Goal: Task Accomplishment & Management: Manage account settings

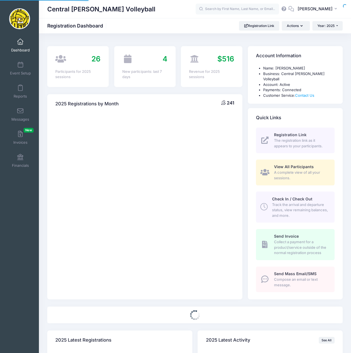
select select
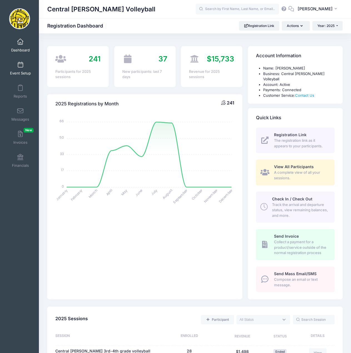
click at [20, 67] on span at bounding box center [20, 65] width 0 height 6
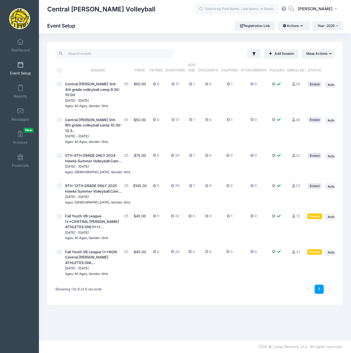
click at [59, 219] on input "checkbox" at bounding box center [60, 216] width 6 height 6
checkbox input "true"
click at [327, 219] on span "Action" at bounding box center [332, 217] width 10 height 4
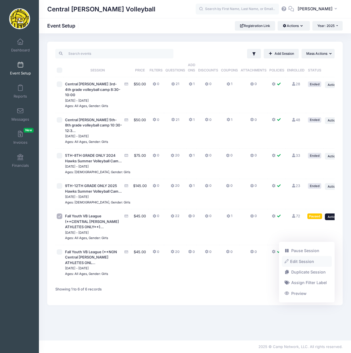
click at [307, 262] on link "Edit Session" at bounding box center [307, 261] width 50 height 11
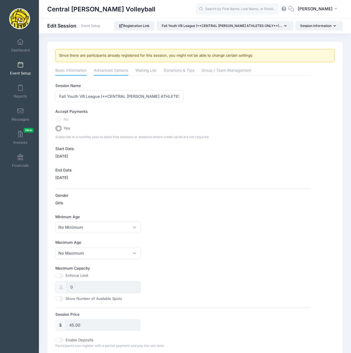
click at [120, 71] on link "Advanced Options" at bounding box center [111, 71] width 34 height 10
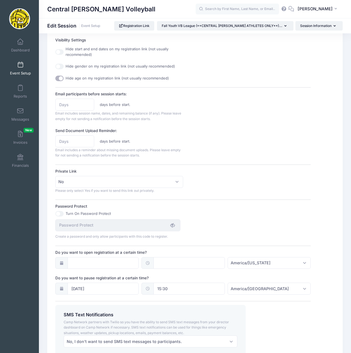
scroll to position [250, 0]
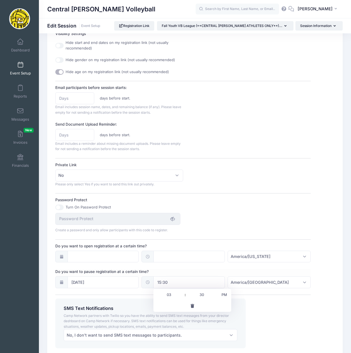
click at [187, 282] on input "15:30" at bounding box center [188, 282] width 71 height 12
click at [182, 292] on span at bounding box center [183, 292] width 4 height 6
type input "16:30"
type input "04"
click at [182, 292] on span at bounding box center [183, 292] width 4 height 6
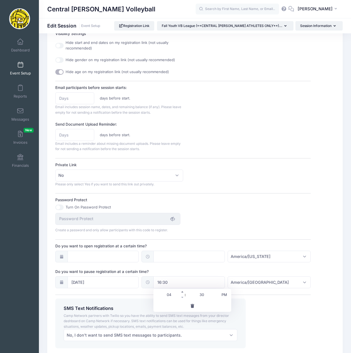
type input "17:30"
type input "05"
click at [182, 292] on span at bounding box center [183, 292] width 4 height 6
type input "18:30"
type input "06"
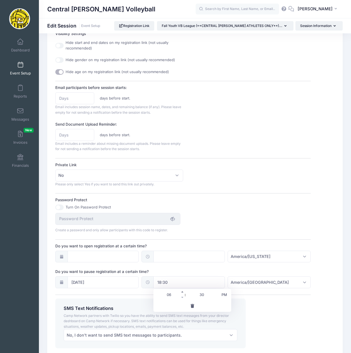
click at [182, 292] on span at bounding box center [183, 292] width 4 height 6
type input "19:30"
type input "07"
click at [182, 292] on span at bounding box center [183, 292] width 4 height 6
type input "20:30"
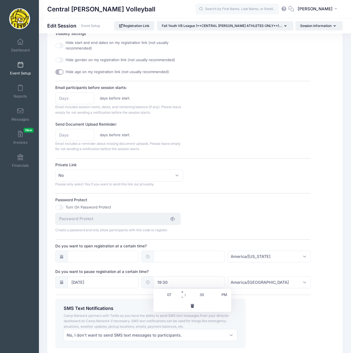
type input "08"
click at [182, 292] on span at bounding box center [183, 292] width 4 height 6
type input "21:30"
type input "09"
click at [262, 307] on div "SMS Text Notifications Camp Network partners with Twilio so you have the abilit…" at bounding box center [183, 323] width 261 height 50
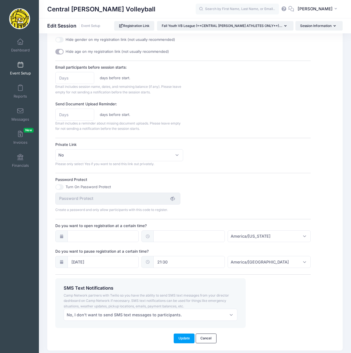
scroll to position [289, 0]
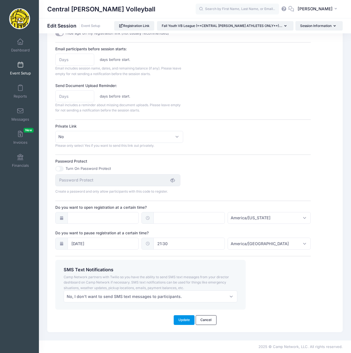
click at [181, 321] on button "Update" at bounding box center [184, 319] width 21 height 9
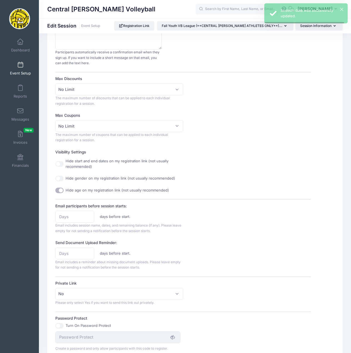
scroll to position [0, 0]
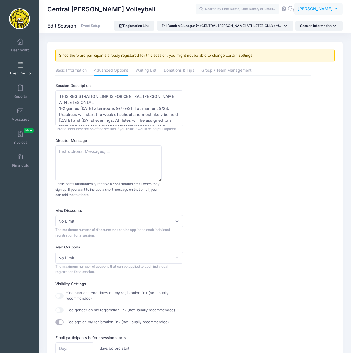
click at [331, 6] on button "AC Amy Cook" at bounding box center [318, 9] width 49 height 13
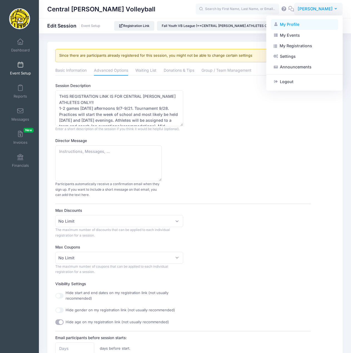
click at [294, 24] on link "My Profile" at bounding box center [304, 24] width 67 height 11
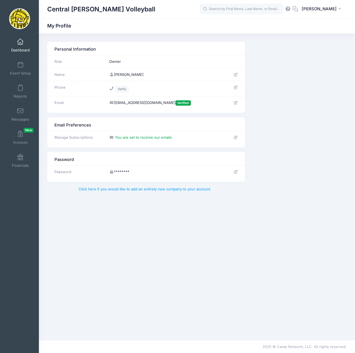
click at [20, 46] on link "Dashboard" at bounding box center [20, 45] width 26 height 19
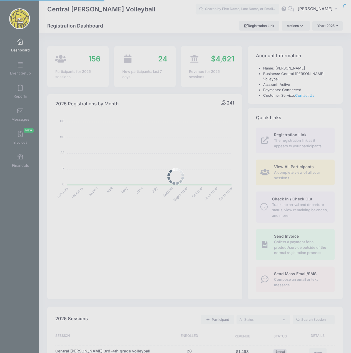
select select
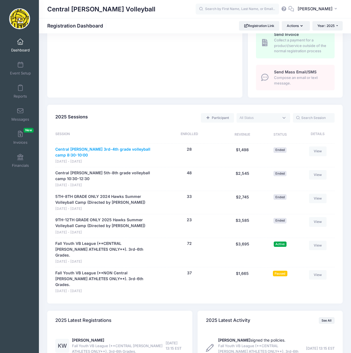
scroll to position [194, 0]
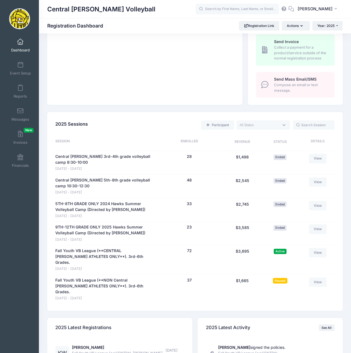
click at [13, 46] on link "Dashboard" at bounding box center [20, 45] width 26 height 19
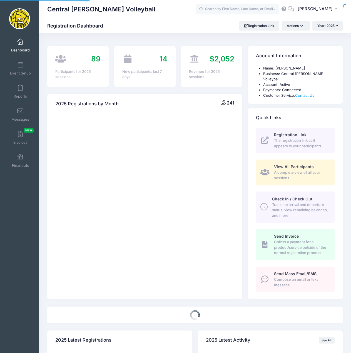
select select
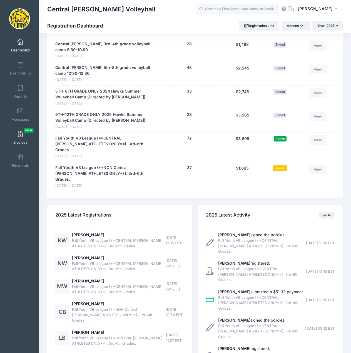
scroll to position [325, 0]
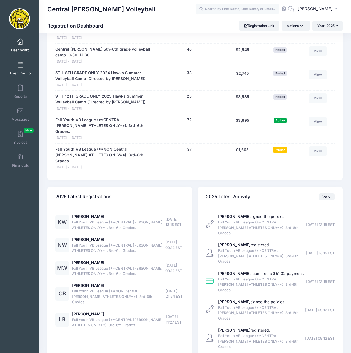
click at [20, 65] on span at bounding box center [20, 65] width 0 height 6
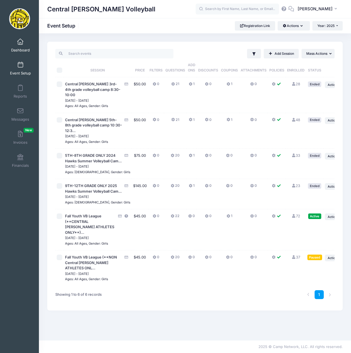
click at [19, 49] on span "Dashboard" at bounding box center [20, 50] width 19 height 5
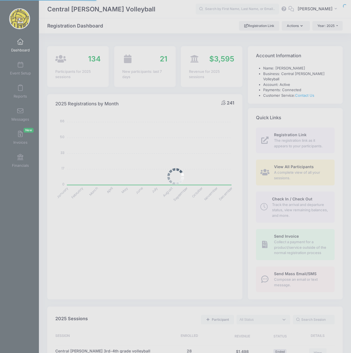
select select
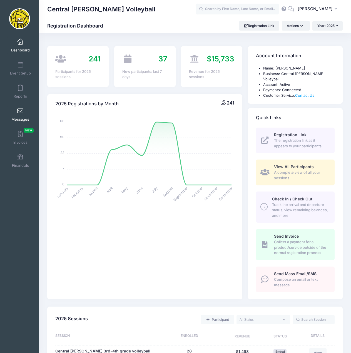
click at [20, 111] on span at bounding box center [20, 111] width 0 height 6
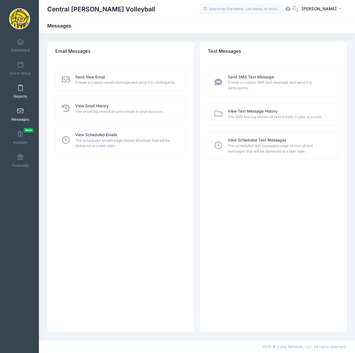
click at [20, 86] on span at bounding box center [20, 88] width 0 height 6
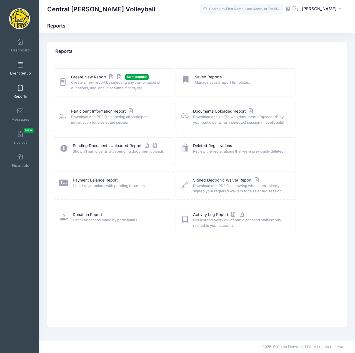
click at [20, 66] on span at bounding box center [20, 65] width 0 height 6
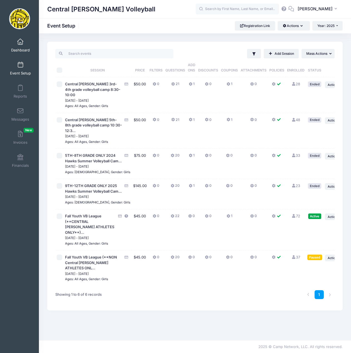
click at [20, 41] on span at bounding box center [20, 42] width 0 height 6
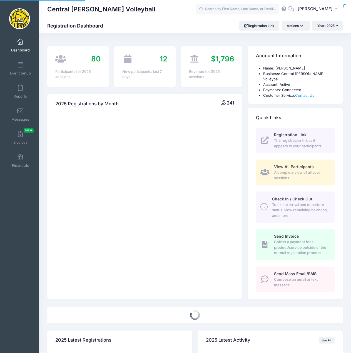
select select
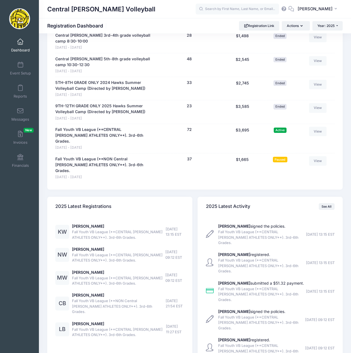
scroll to position [325, 0]
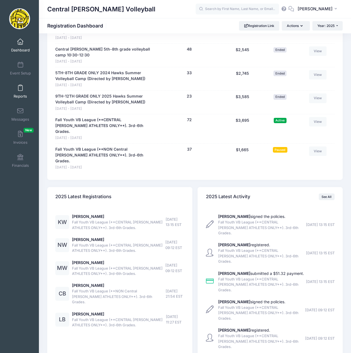
click at [20, 91] on span at bounding box center [20, 88] width 0 height 6
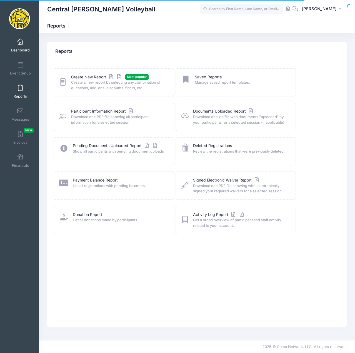
click at [20, 45] on span at bounding box center [20, 42] width 0 height 6
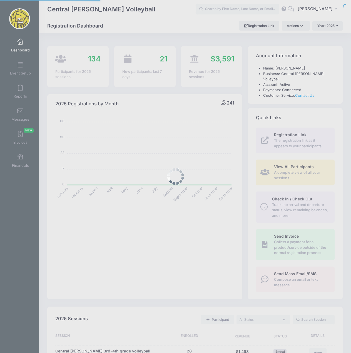
select select
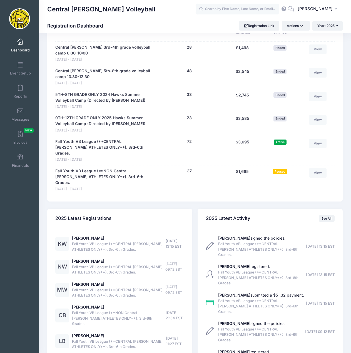
scroll to position [306, 0]
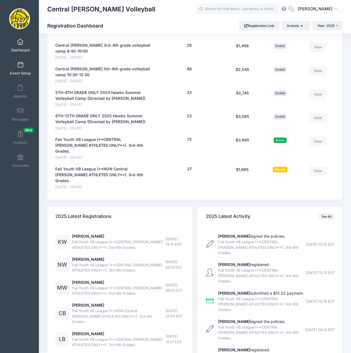
click at [20, 65] on span at bounding box center [20, 65] width 0 height 6
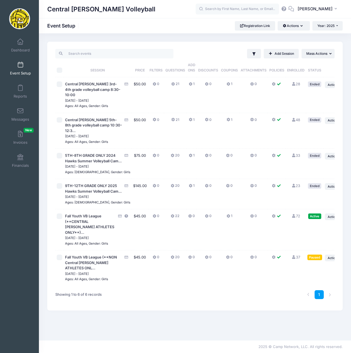
click at [19, 71] on span "Event Setup" at bounding box center [20, 73] width 21 height 5
click at [18, 47] on link "Dashboard" at bounding box center [20, 45] width 26 height 19
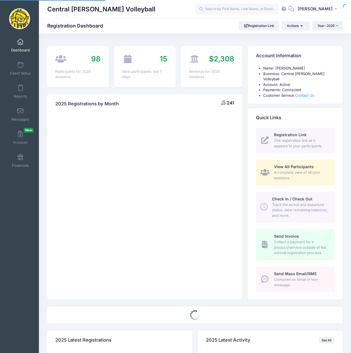
select select
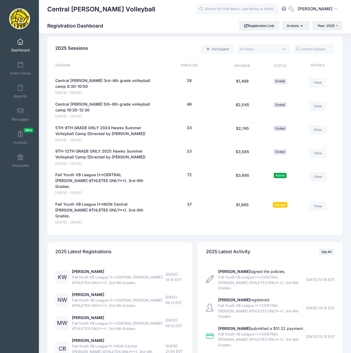
scroll to position [278, 0]
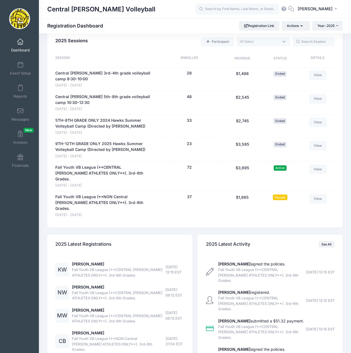
click at [19, 49] on span "Dashboard" at bounding box center [20, 50] width 19 height 5
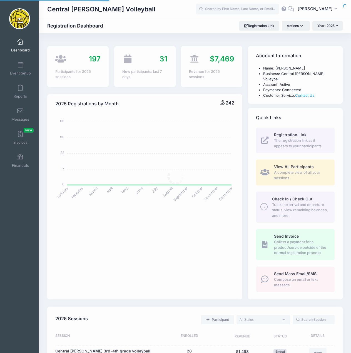
select select
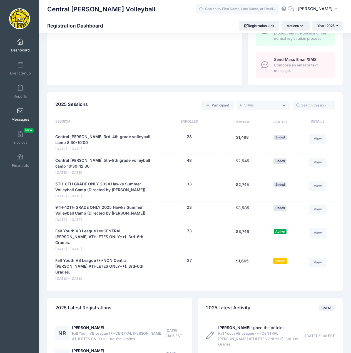
scroll to position [186, 0]
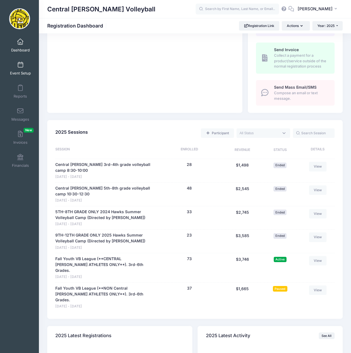
click at [19, 68] on link "Event Setup" at bounding box center [20, 68] width 26 height 19
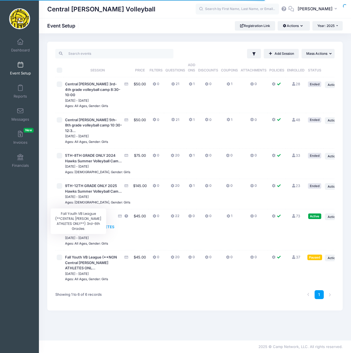
click at [74, 234] on span "Fall Youth VB League (**CENTRAL [PERSON_NAME] ATHLETES ONLY**)..." at bounding box center [89, 224] width 49 height 21
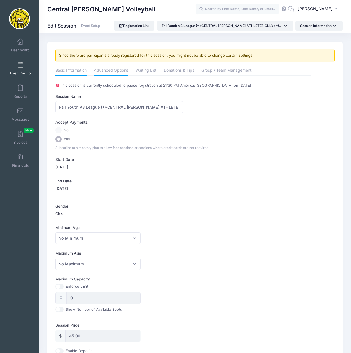
click at [120, 69] on link "Advanced Options" at bounding box center [111, 71] width 34 height 10
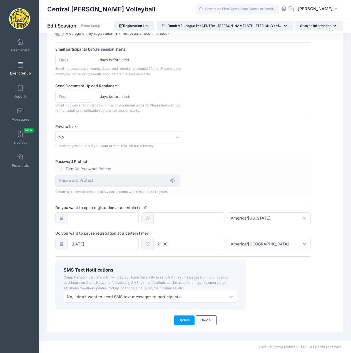
scroll to position [289, 0]
click at [186, 246] on input "21:30" at bounding box center [188, 243] width 71 height 12
click at [182, 259] on span at bounding box center [183, 259] width 4 height 6
type input "20:30"
type input "08"
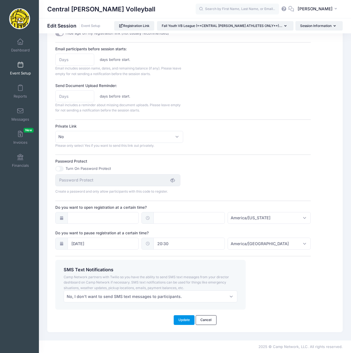
click at [184, 319] on button "Update" at bounding box center [184, 319] width 21 height 9
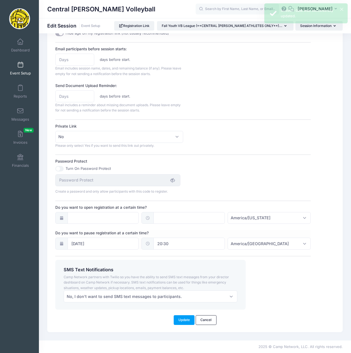
click at [190, 244] on input "20:30" at bounding box center [188, 243] width 71 height 12
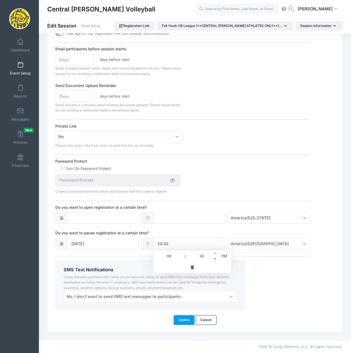
click at [215, 257] on span at bounding box center [215, 259] width 4 height 6
type input "20:25"
type input "25"
click at [215, 257] on span at bounding box center [215, 259] width 4 height 6
type input "20:20"
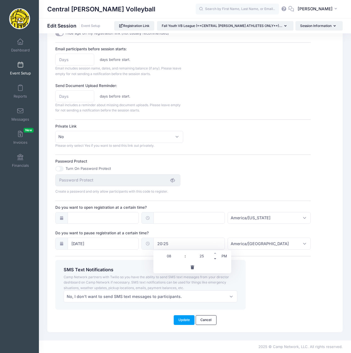
type input "20"
click at [215, 257] on span at bounding box center [215, 259] width 4 height 6
type input "20:15"
type input "15"
click at [215, 252] on span at bounding box center [215, 253] width 4 height 6
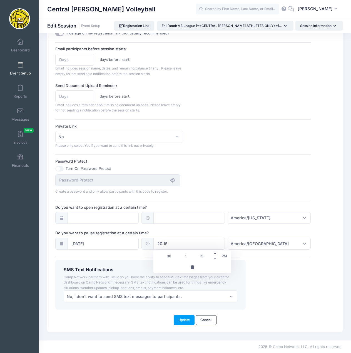
type input "20:20"
type input "20"
click at [215, 258] on span at bounding box center [215, 259] width 4 height 6
type input "20:15"
type input "15"
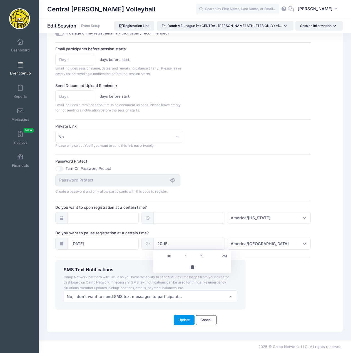
click at [181, 320] on button "Update" at bounding box center [184, 319] width 21 height 9
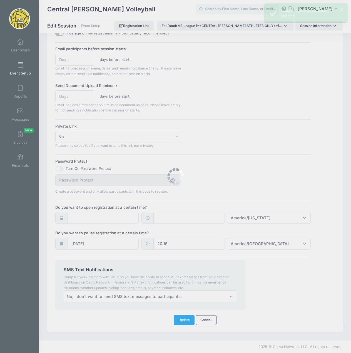
scroll to position [0, 0]
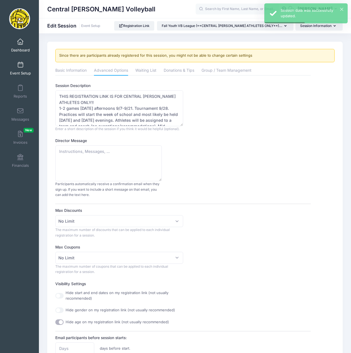
click at [16, 46] on link "Dashboard" at bounding box center [20, 45] width 26 height 19
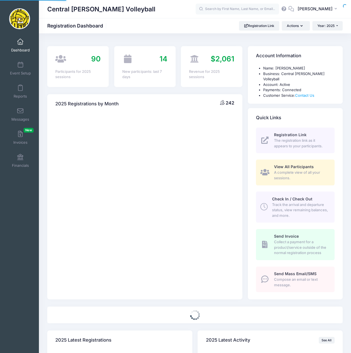
select select
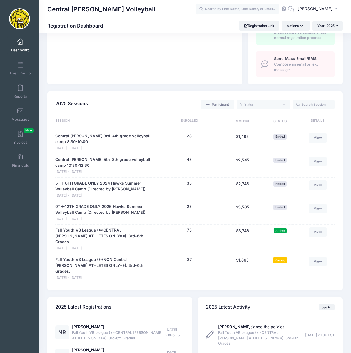
scroll to position [278, 0]
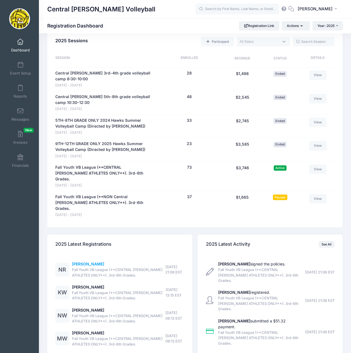
click at [89, 261] on link "[PERSON_NAME]" at bounding box center [88, 263] width 32 height 5
